Goal: Task Accomplishment & Management: Use online tool/utility

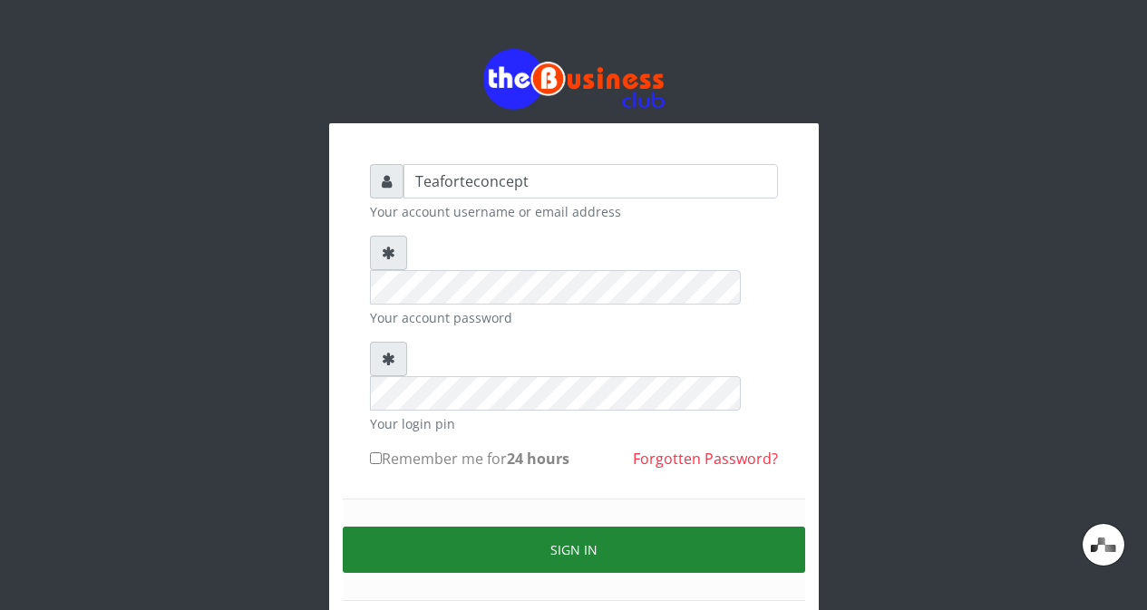
click at [597, 527] on button "Sign in" at bounding box center [574, 550] width 462 height 46
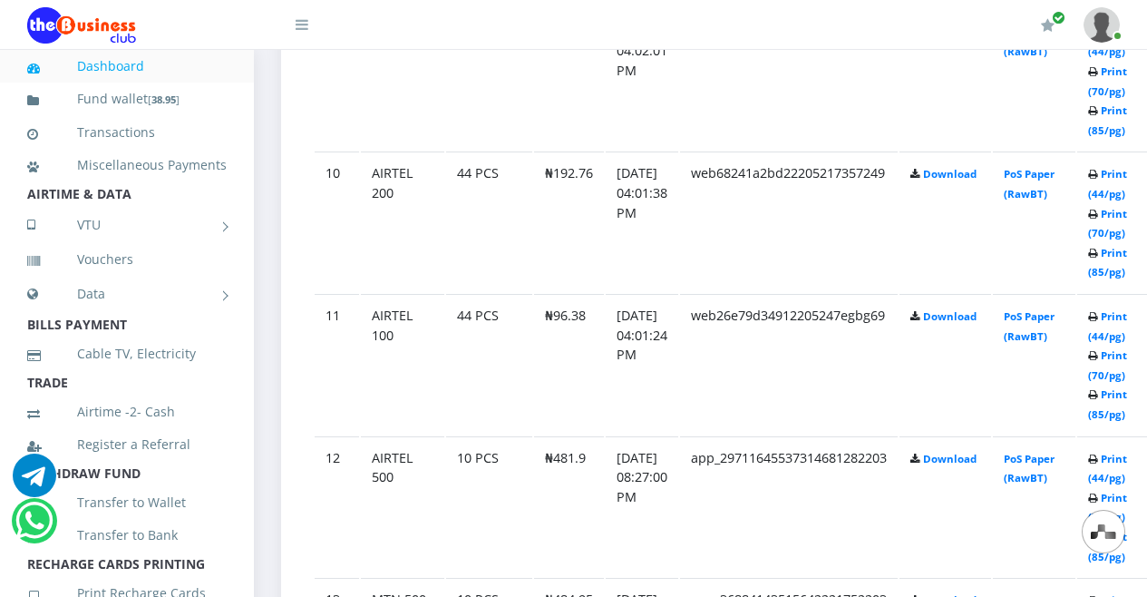
scroll to position [2534, 0]
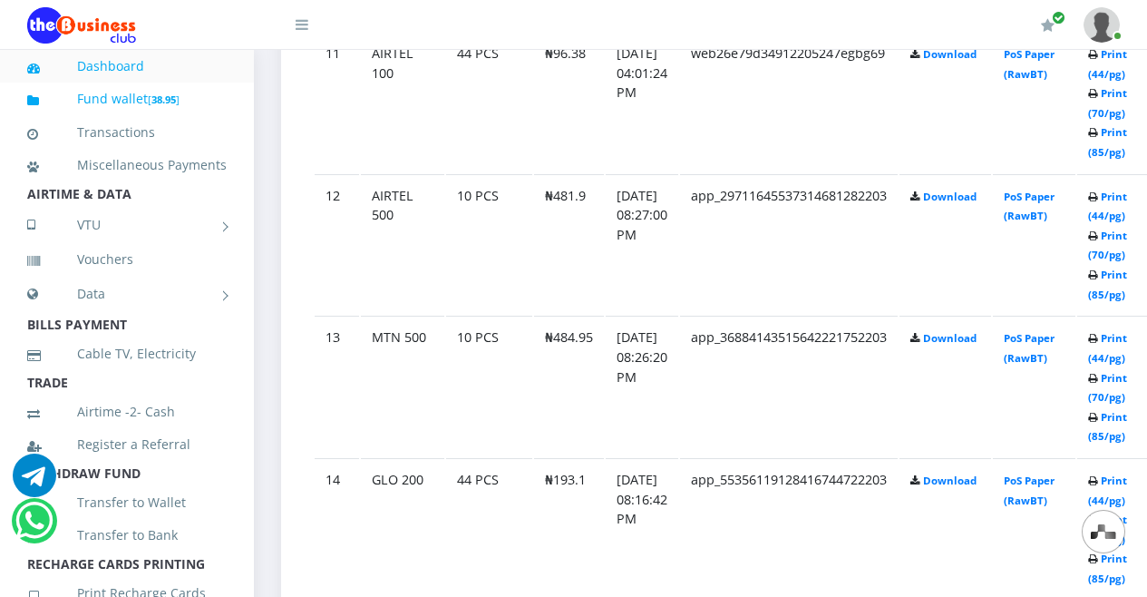
click at [187, 104] on link "Fund wallet [ 38.95 ]" at bounding box center [126, 99] width 199 height 43
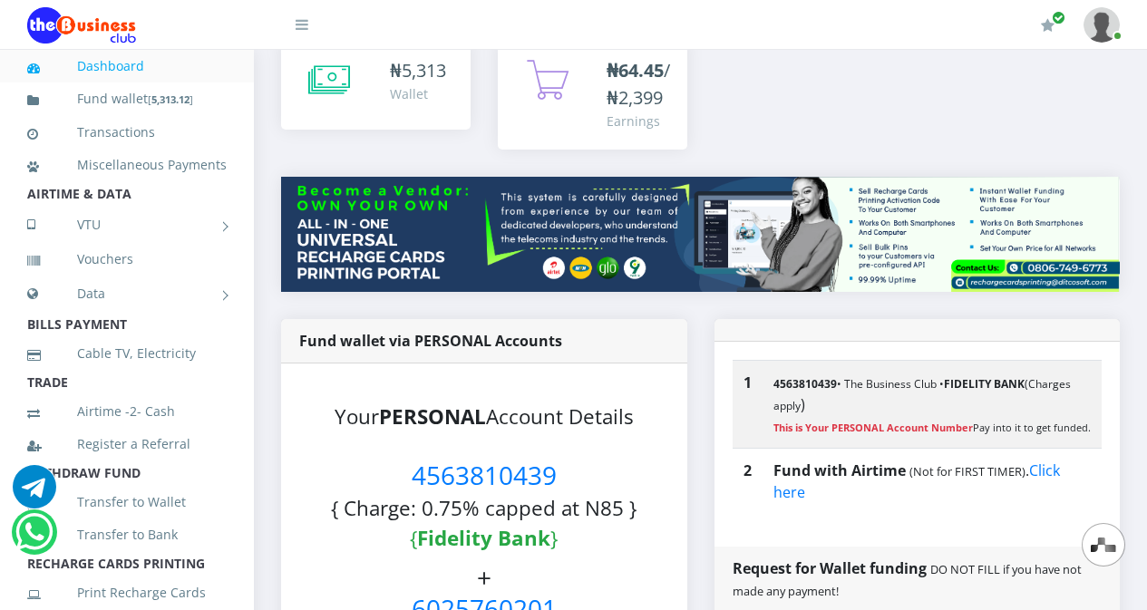
click at [828, 87] on div "₦ 5,313 Wallet ₦64.45 /₦2,399" at bounding box center [700, 108] width 866 height 138
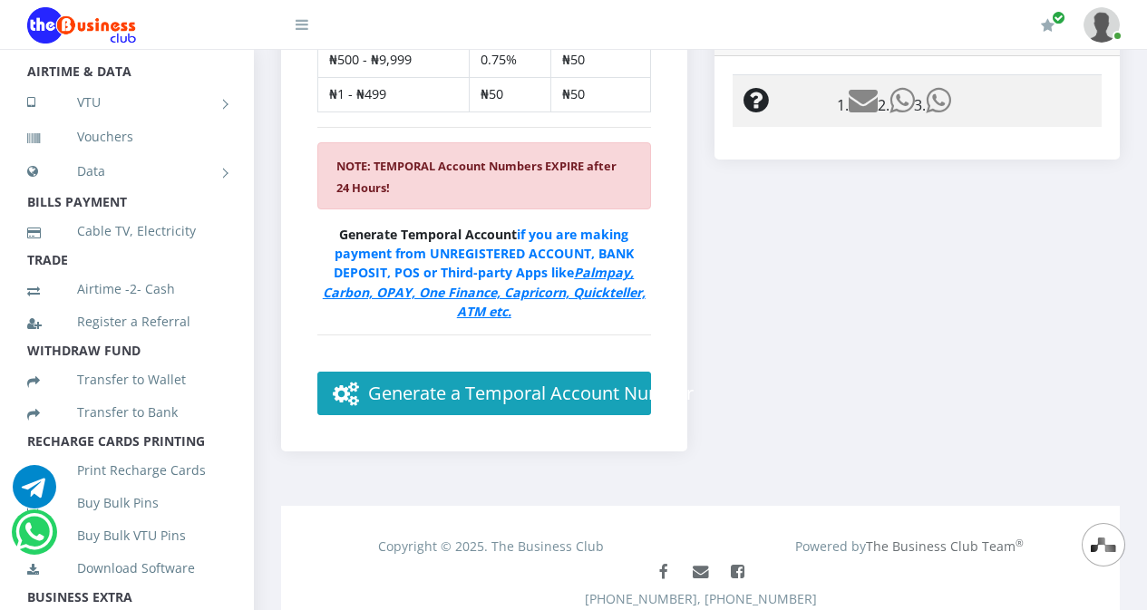
scroll to position [135, 0]
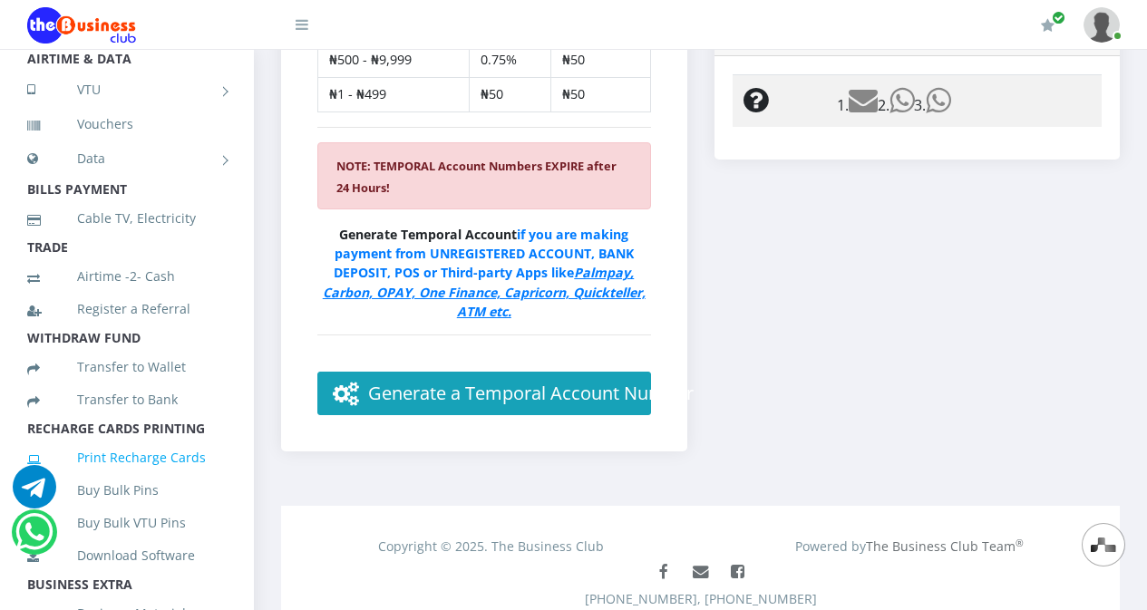
click at [127, 470] on link "Print Recharge Cards" at bounding box center [126, 458] width 199 height 42
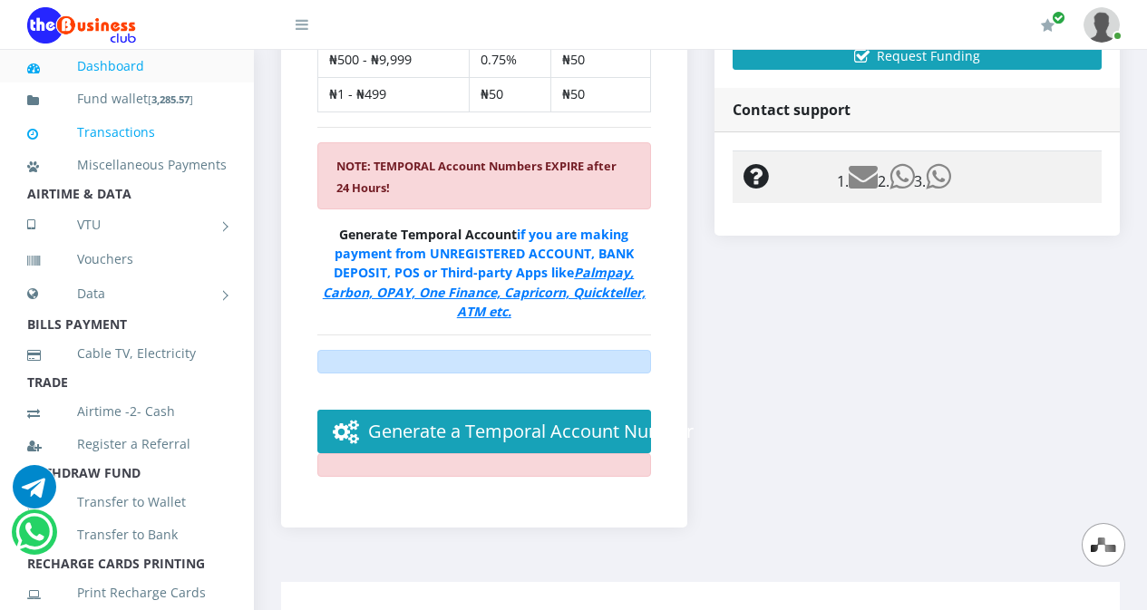
click at [72, 128] on icon at bounding box center [52, 134] width 50 height 13
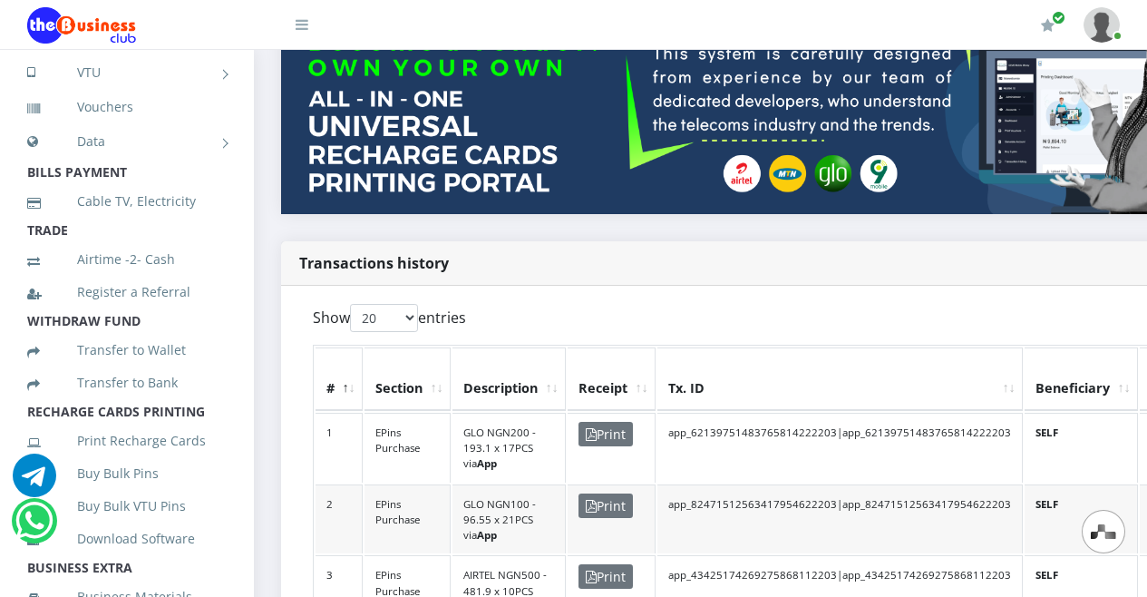
scroll to position [176, 0]
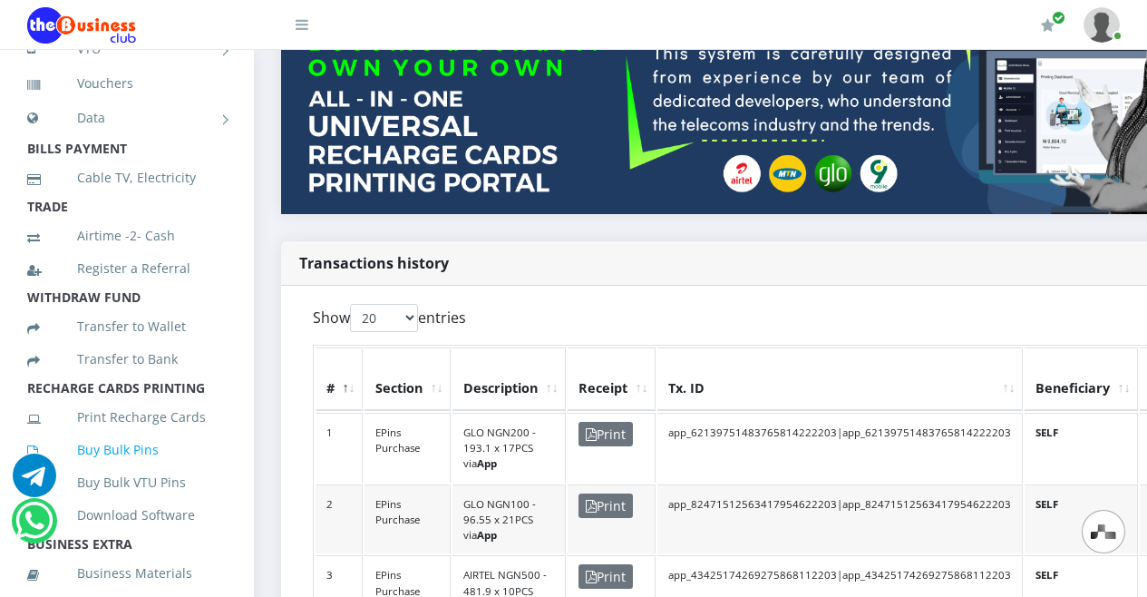
click at [161, 470] on link "Buy Bulk Pins" at bounding box center [126, 450] width 199 height 42
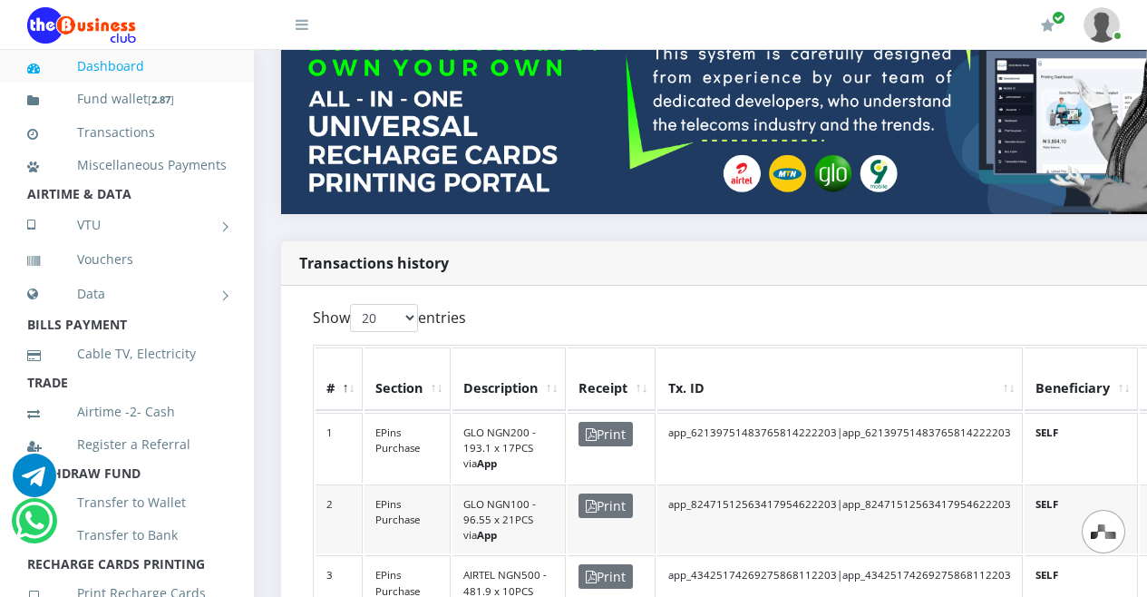
click at [665, 412] on td "app_62139751483765814222203|app_62139751483765814222203" at bounding box center [839, 447] width 365 height 70
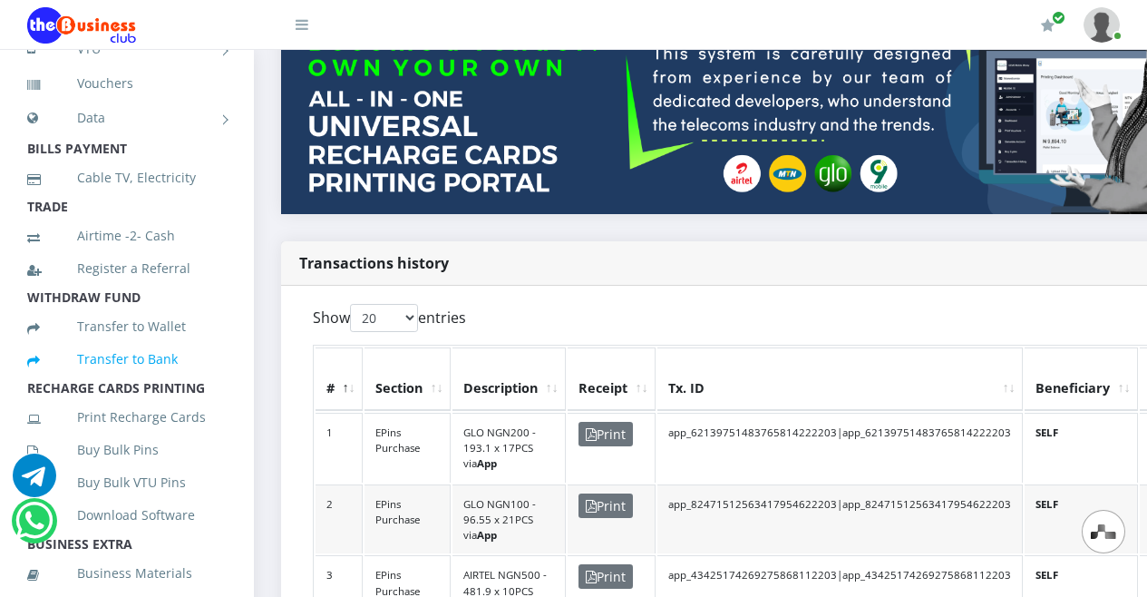
scroll to position [199, 0]
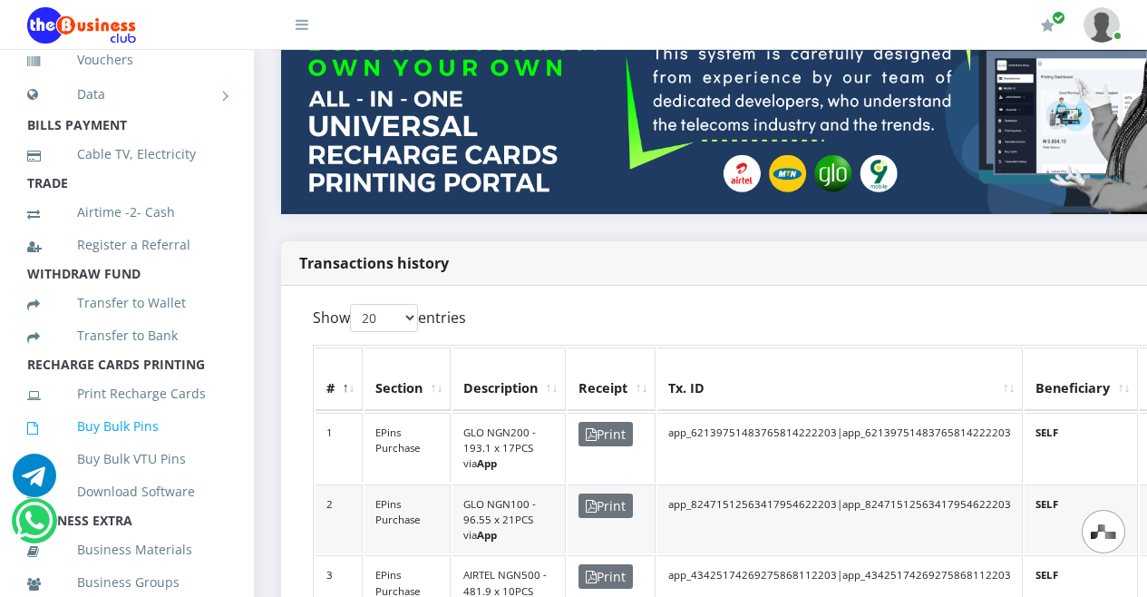
click at [189, 444] on link "Buy Bulk Pins" at bounding box center [126, 426] width 199 height 42
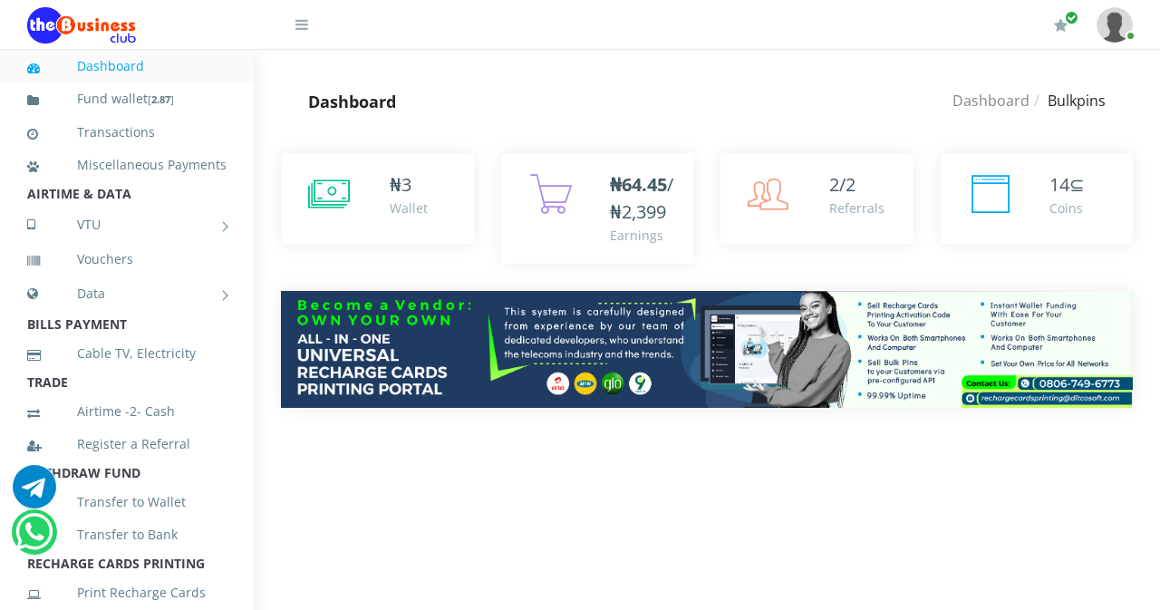
drag, startPoint x: 1158, startPoint y: 203, endPoint x: 1159, endPoint y: 244, distance: 40.8
click at [1159, 238] on div "₦ 3 Wallet 2/2" at bounding box center [707, 294] width 907 height 336
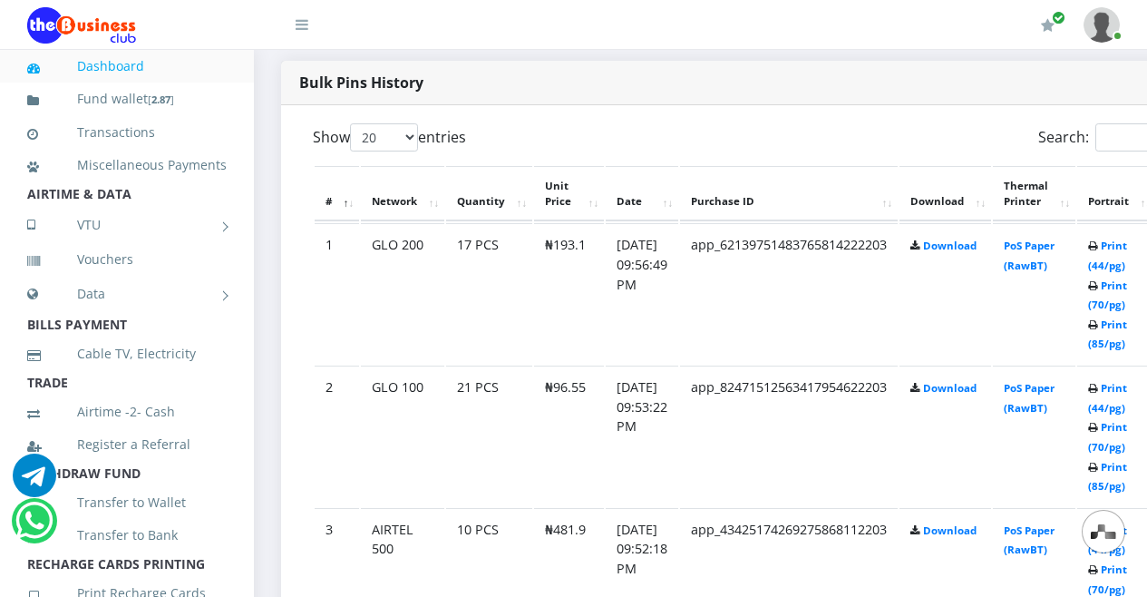
scroll to position [915, 0]
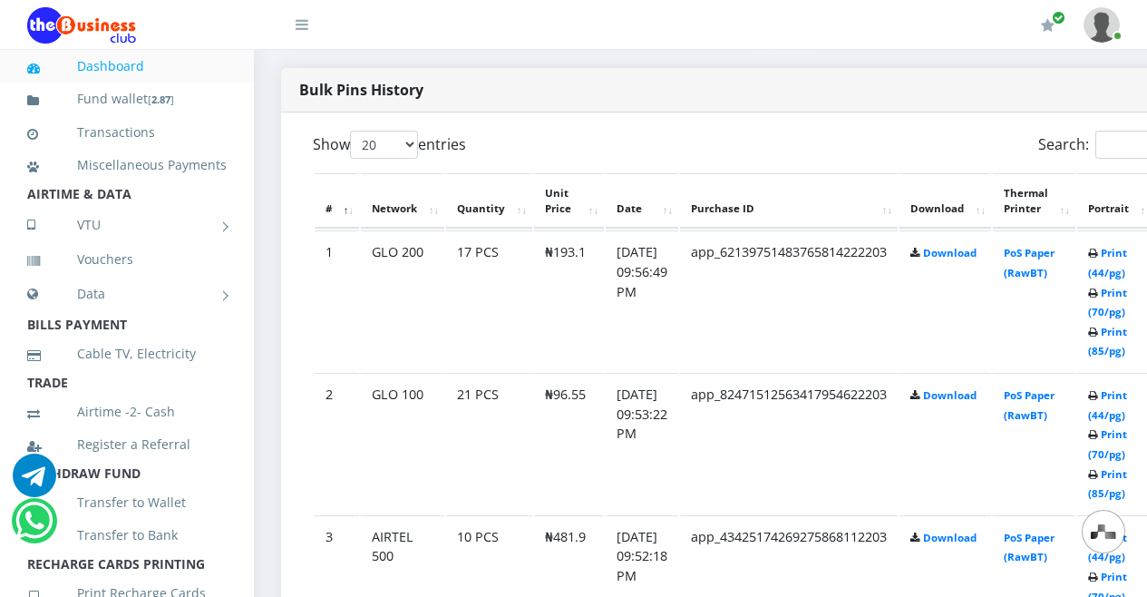
click at [1077, 373] on td "Print (44/pg) Print (70/pg) Print (85/pg)" at bounding box center [1116, 443] width 79 height 141
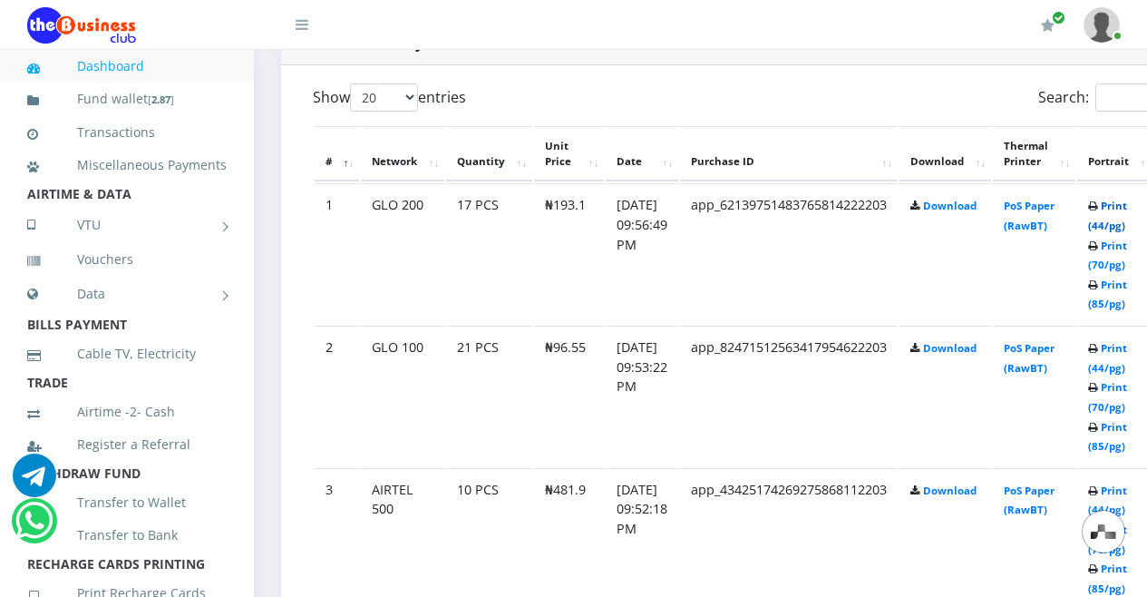
click at [1088, 199] on link "Print (44/pg)" at bounding box center [1107, 216] width 39 height 34
